Goal: Check status

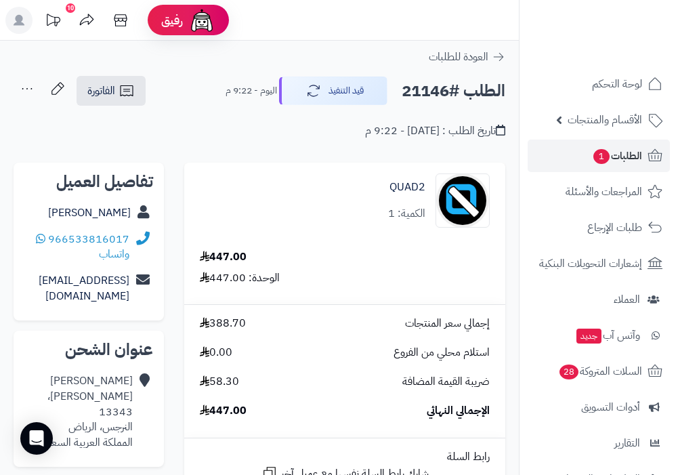
click at [632, 158] on span "الطلبات 1" at bounding box center [617, 155] width 50 height 19
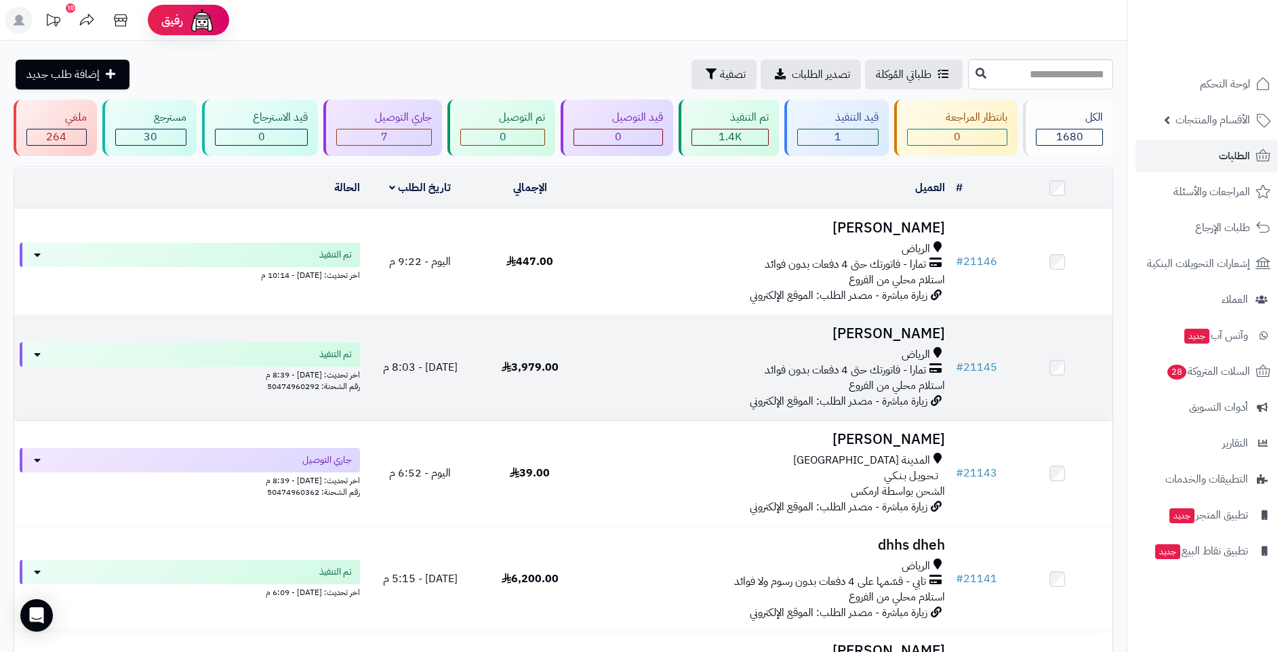
click at [678, 365] on span "تمارا - فاتورتك حتى 4 دفعات بدون فوائد" at bounding box center [844, 371] width 161 height 16
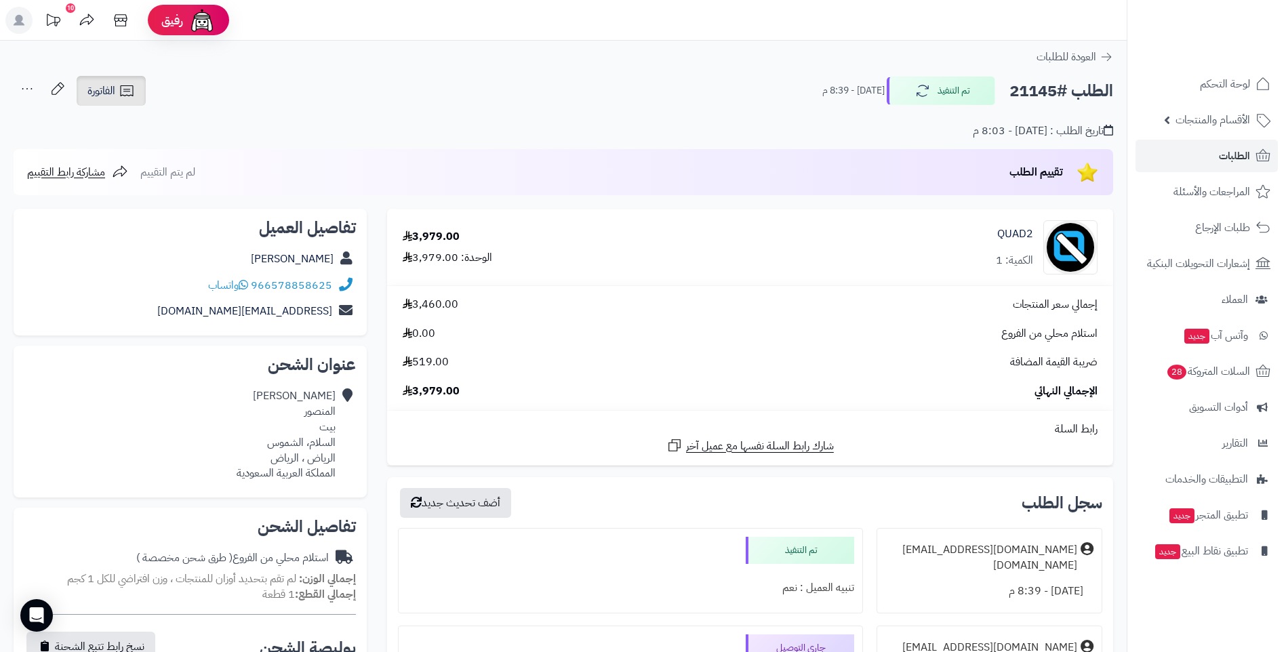
click at [124, 93] on icon at bounding box center [127, 91] width 16 height 16
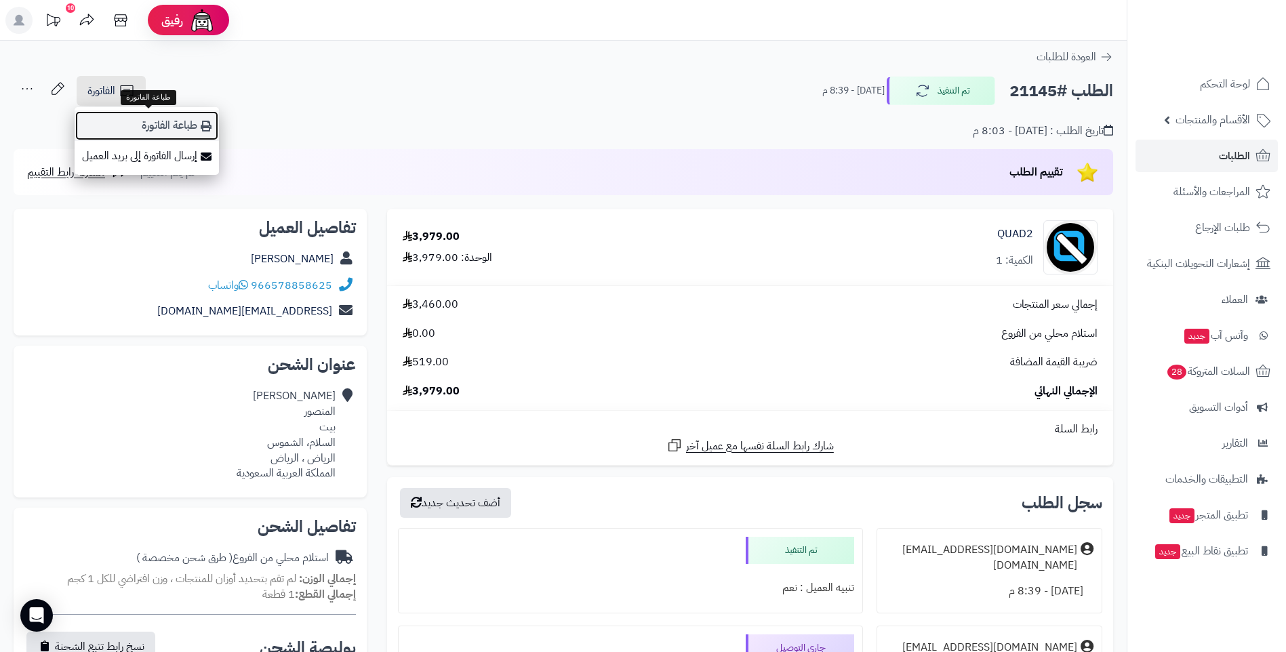
click at [209, 127] on icon at bounding box center [206, 126] width 11 height 11
